Goal: Find specific page/section: Find specific page/section

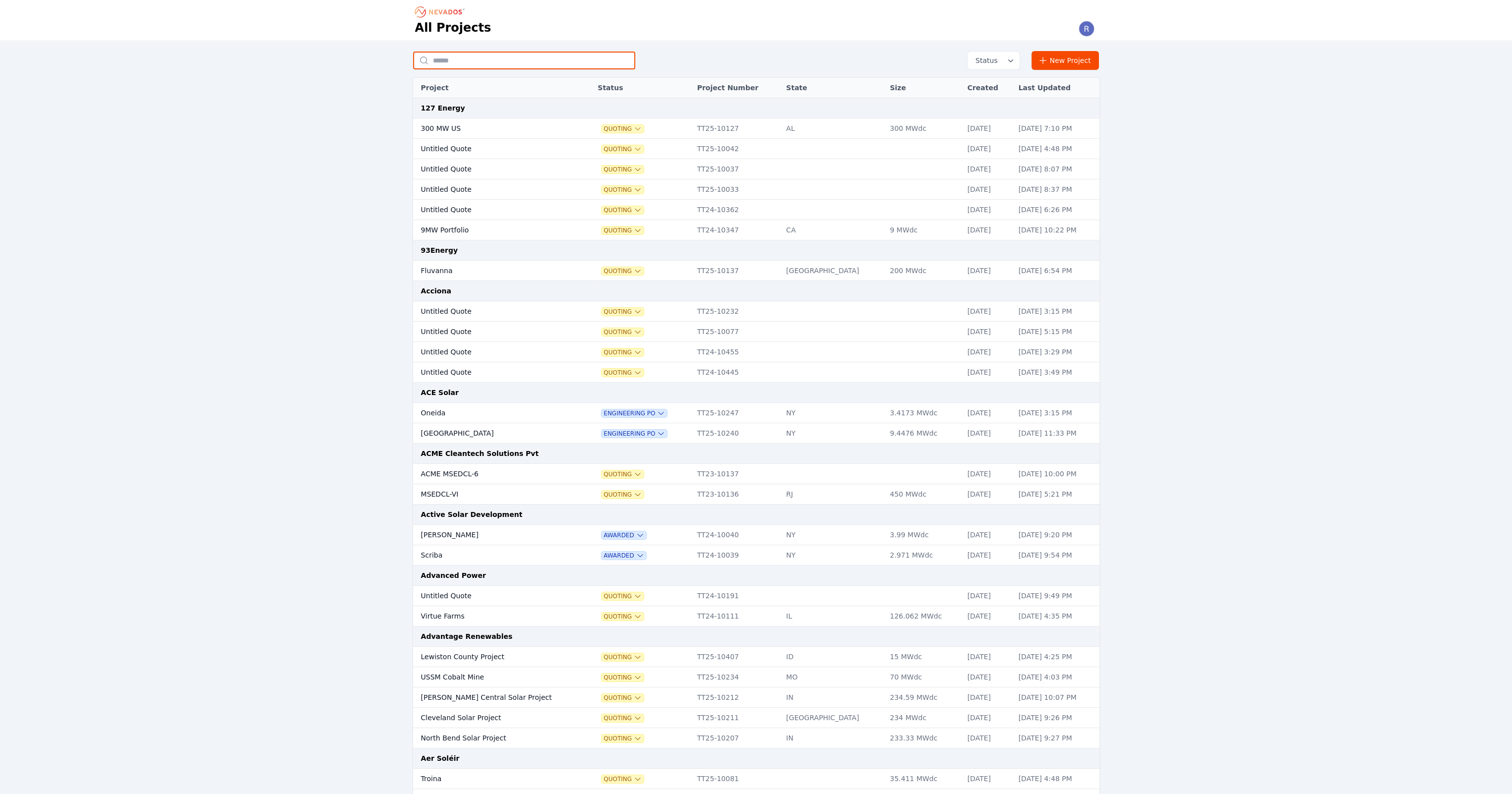
click at [465, 57] on input "text" at bounding box center [524, 60] width 222 height 18
type input "*******"
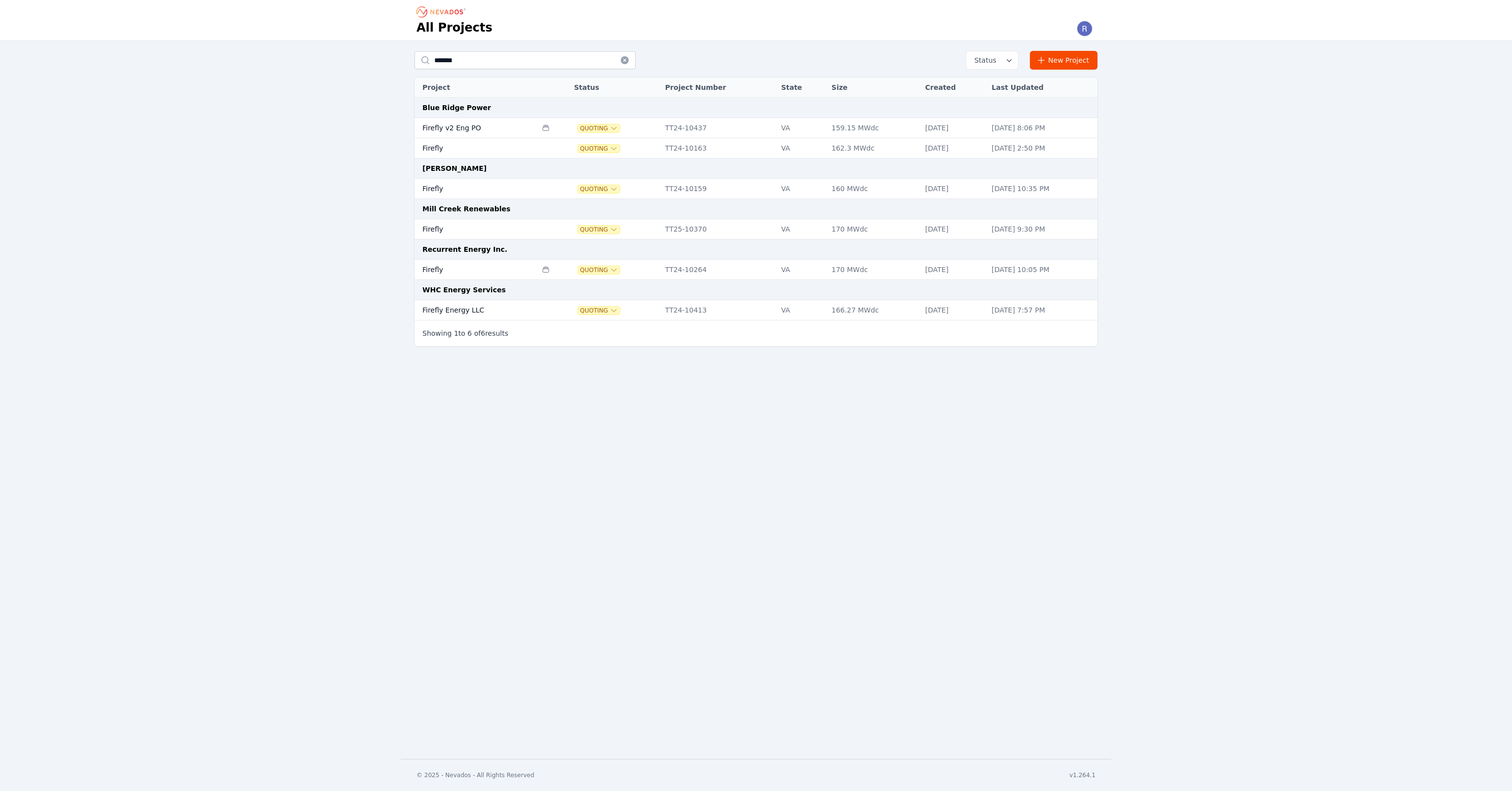
click at [457, 220] on td "Firefly" at bounding box center [475, 229] width 122 height 20
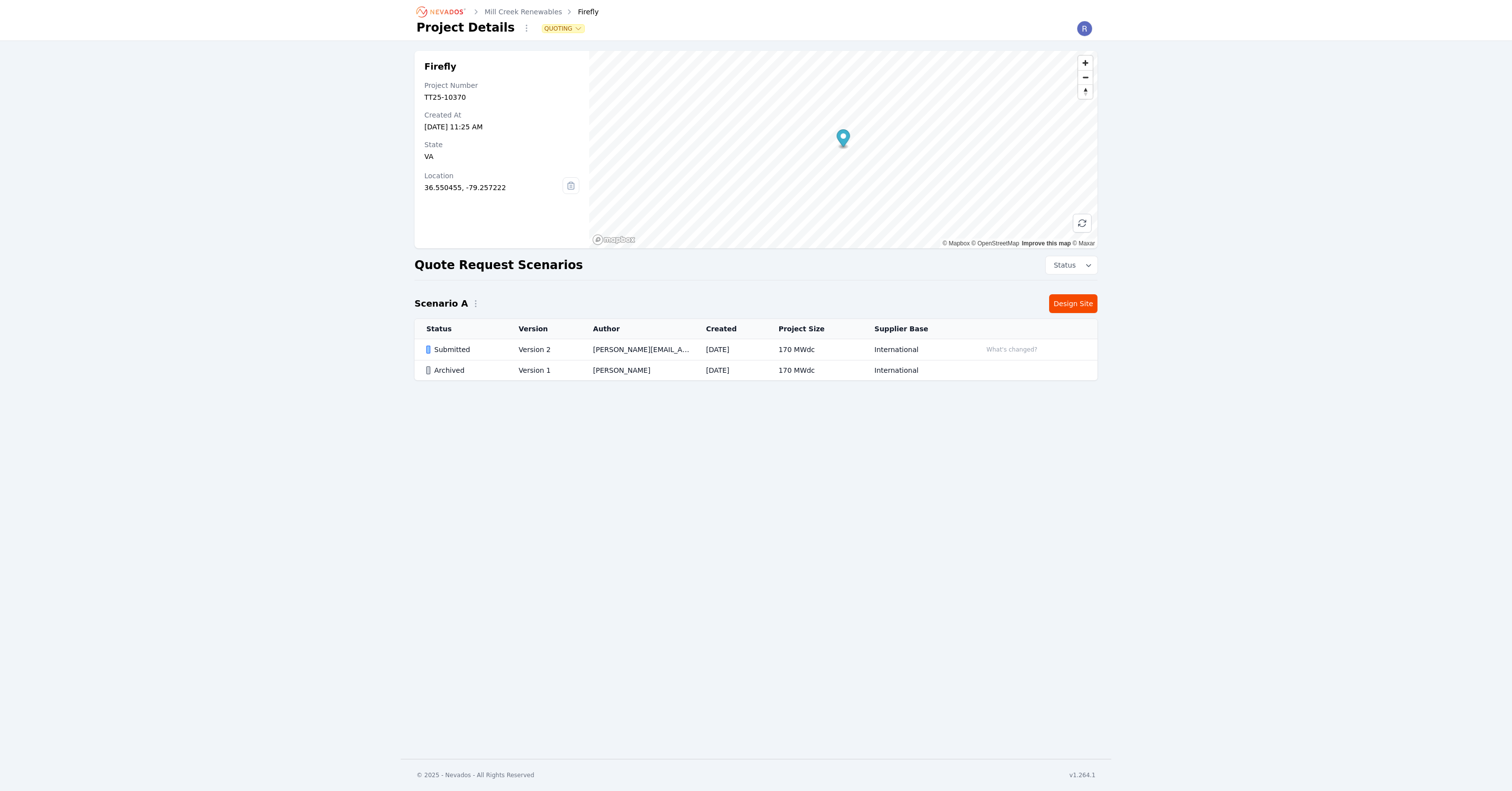
click at [516, 339] on td "Version 2" at bounding box center [544, 350] width 75 height 21
